Goal: Task Accomplishment & Management: Manage account settings

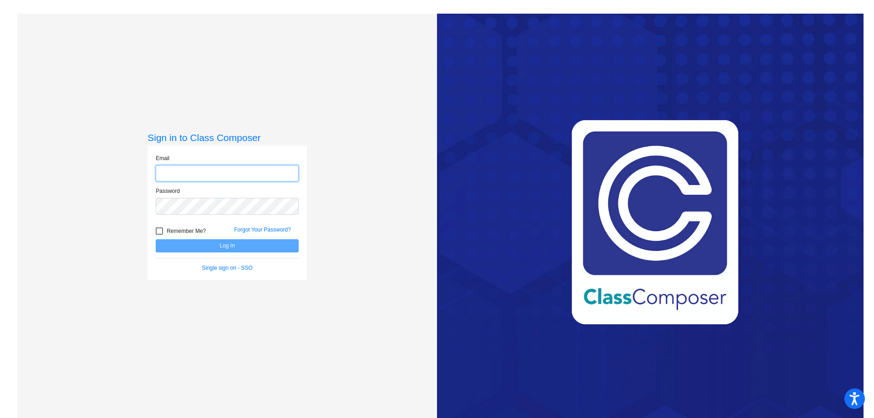
type input "[EMAIL_ADDRESS][DOMAIN_NAME]"
click at [199, 242] on button "Log In" at bounding box center [227, 246] width 143 height 13
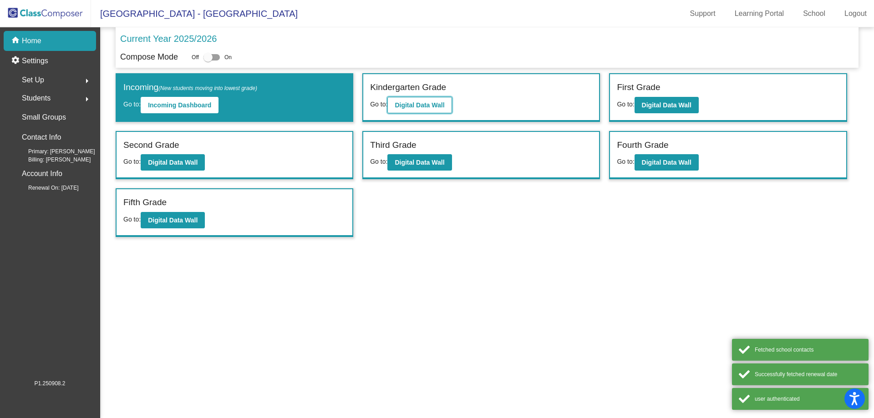
click at [428, 99] on button "Digital Data Wall" at bounding box center [420, 105] width 64 height 16
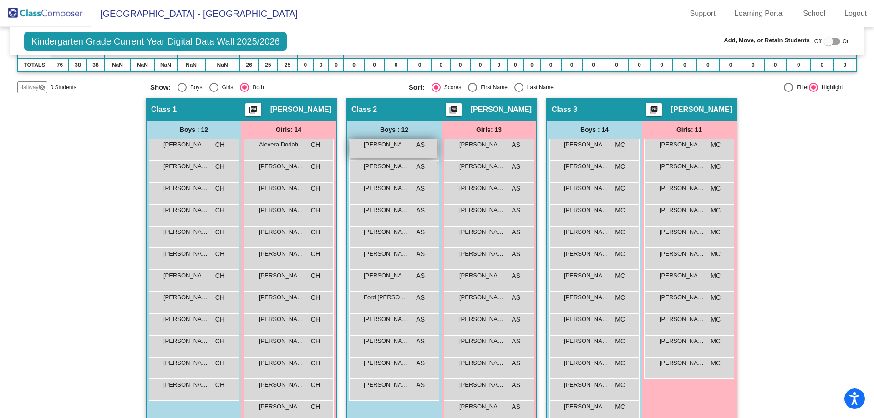
scroll to position [163, 0]
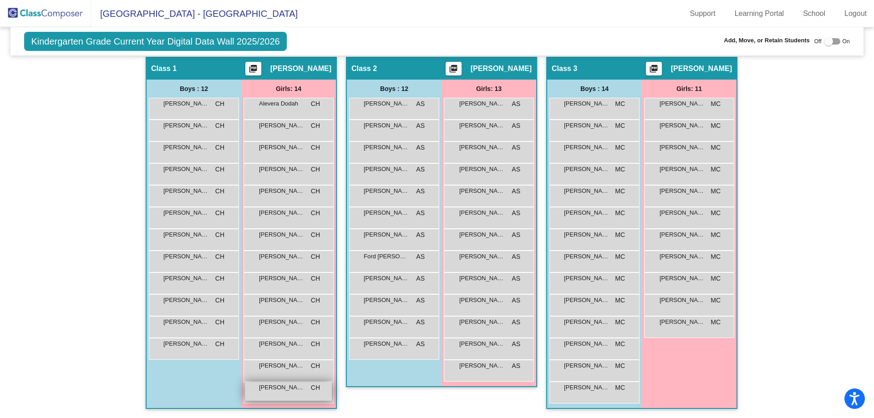
click at [279, 385] on span "[PERSON_NAME]" at bounding box center [282, 387] width 46 height 9
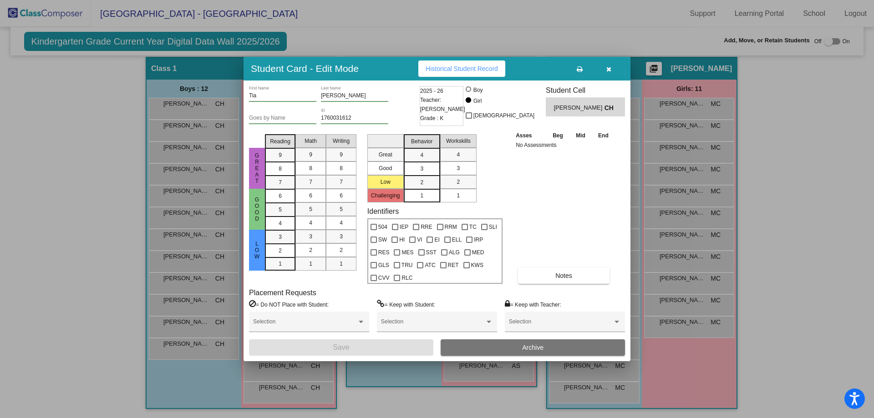
click at [454, 350] on button "Archive" at bounding box center [533, 348] width 184 height 16
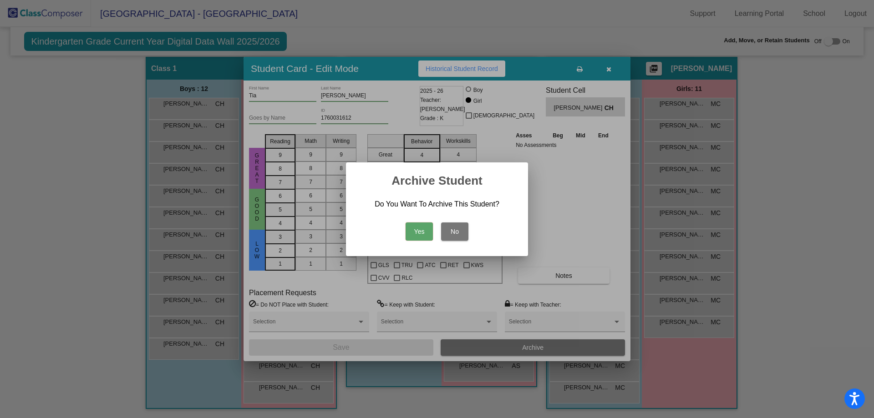
click at [418, 228] on button "Yes" at bounding box center [419, 232] width 27 height 18
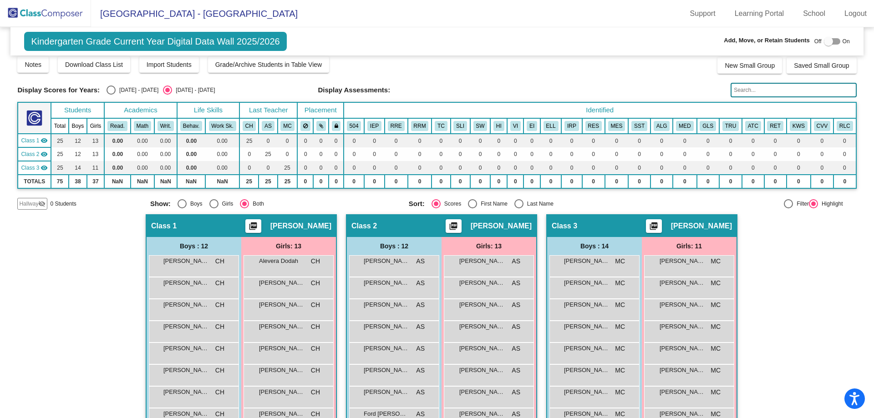
scroll to position [0, 0]
